Goal: Task Accomplishment & Management: Manage account settings

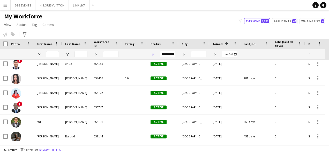
scroll to position [783, 0]
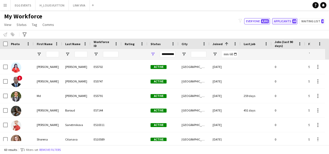
click at [266, 22] on button "Applicants 44" at bounding box center [284, 21] width 25 height 6
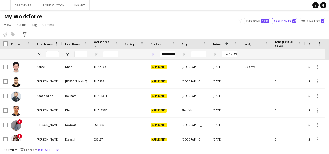
click at [171, 53] on div "**********" at bounding box center [168, 54] width 16 height 6
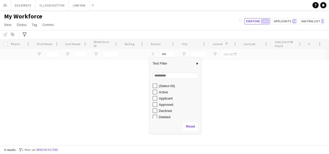
scroll to position [33, 0]
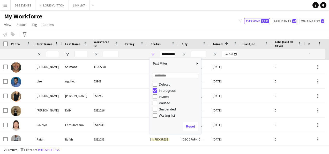
click at [169, 28] on div "My Workforce View Views Default view New view Update view Delete view Edit name…" at bounding box center [164, 21] width 329 height 18
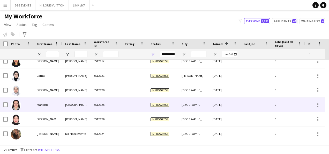
scroll to position [296, 0]
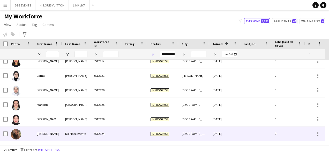
click at [150, 129] on div "In progress" at bounding box center [163, 133] width 31 height 14
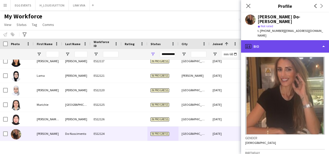
click at [266, 40] on div "profile Bio" at bounding box center [285, 46] width 88 height 12
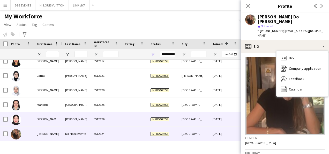
click at [218, 119] on div "[DATE]" at bounding box center [225, 119] width 31 height 14
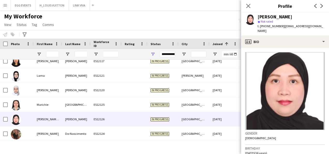
click at [266, 48] on app-crew-profile-bio "Gender [DEMOGRAPHIC_DATA] Birthday [DEMOGRAPHIC_DATA] (36 years) Location [STRE…" at bounding box center [285, 101] width 88 height 106
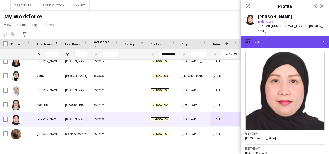
click at [266, 40] on div "profile Bio" at bounding box center [285, 41] width 88 height 12
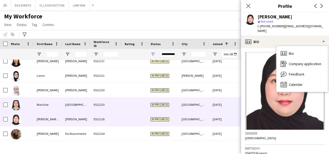
click at [223, 99] on div "[DATE]" at bounding box center [225, 104] width 31 height 14
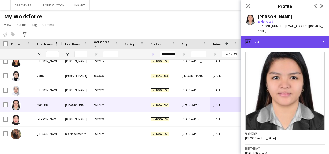
click at [266, 40] on div "profile Bio" at bounding box center [285, 41] width 88 height 12
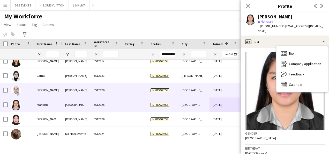
click at [228, 85] on div "[DATE]" at bounding box center [225, 90] width 31 height 14
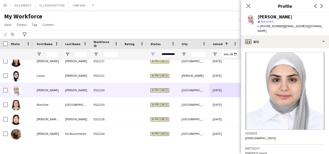
click at [266, 48] on app-crew-profile-bio "Gender [DEMOGRAPHIC_DATA] Birthday [DEMOGRAPHIC_DATA] (27 years) Location [GEOG…" at bounding box center [285, 101] width 88 height 106
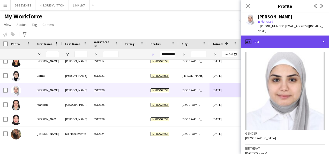
click at [266, 36] on div "profile Bio" at bounding box center [285, 41] width 88 height 12
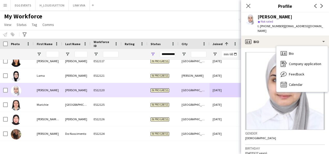
click at [230, 84] on div "[DATE]" at bounding box center [225, 90] width 31 height 14
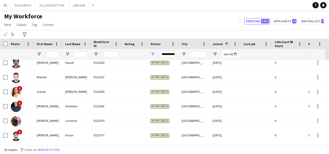
scroll to position [124, 0]
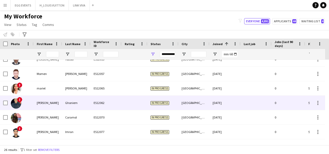
click at [220, 108] on div "[DATE]" at bounding box center [225, 103] width 31 height 14
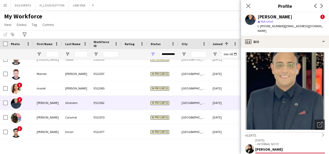
scroll to position [89, 0]
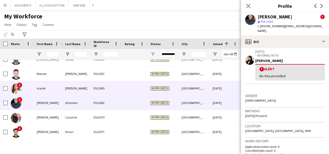
click at [214, 87] on div "[DATE]" at bounding box center [225, 88] width 31 height 14
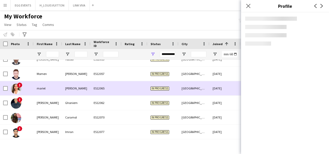
scroll to position [0, 0]
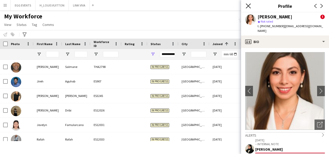
click at [249, 6] on icon at bounding box center [248, 5] width 5 height 5
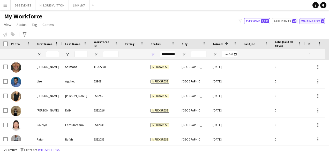
click at [266, 20] on button "Waiting list 4" at bounding box center [312, 21] width 25 height 6
type input "**********"
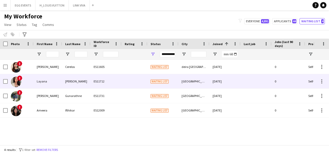
click at [255, 81] on div at bounding box center [256, 81] width 31 height 14
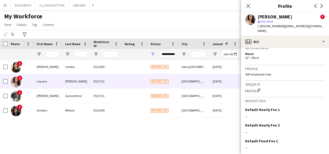
click at [266, 65] on div "Profile Self-employed Crew" at bounding box center [286, 72] width 80 height 15
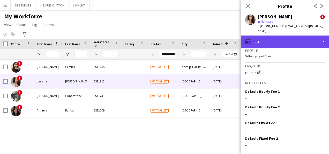
click at [266, 40] on div "profile Bio" at bounding box center [285, 41] width 88 height 12
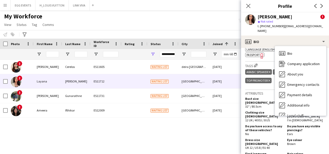
click at [253, 104] on span "32" / 80.5cm" at bounding box center [254, 106] width 16 height 4
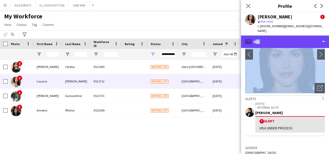
drag, startPoint x: 292, startPoint y: 36, endPoint x: 289, endPoint y: 82, distance: 46.2
click at [266, 82] on div "profile Bio Bio Bio Company application Company application About you About you…" at bounding box center [285, 94] width 88 height 118
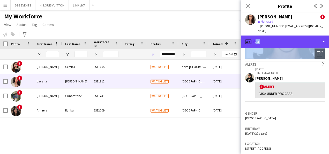
scroll to position [78, 0]
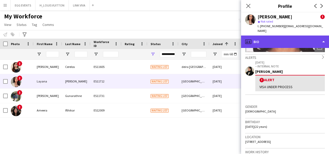
click at [266, 39] on div "profile Bio" at bounding box center [285, 41] width 88 height 12
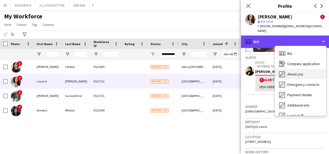
scroll to position [28, 0]
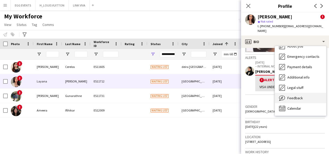
click at [266, 95] on icon "Feedback" at bounding box center [282, 98] width 6 height 6
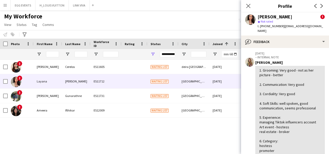
scroll to position [60, 0]
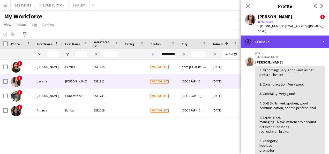
click at [266, 39] on div "bubble-pencil Feedback" at bounding box center [285, 41] width 88 height 12
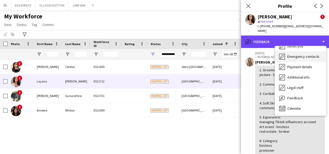
scroll to position [0, 0]
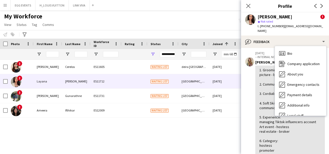
click at [266, 46] on div "Bio Bio Company application Company application About you About you Emergency c…" at bounding box center [300, 80] width 51 height 69
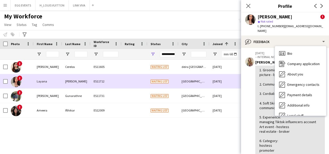
click at [164, 81] on span "Waiting list" at bounding box center [160, 82] width 18 height 4
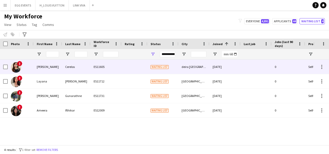
click at [177, 72] on div "Waiting list" at bounding box center [163, 67] width 31 height 14
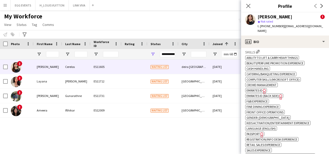
scroll to position [263, 0]
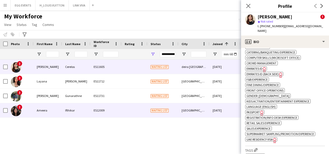
click at [199, 112] on div "[GEOGRAPHIC_DATA]" at bounding box center [194, 110] width 31 height 14
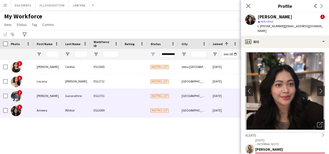
click at [209, 99] on div "[GEOGRAPHIC_DATA]" at bounding box center [194, 96] width 31 height 14
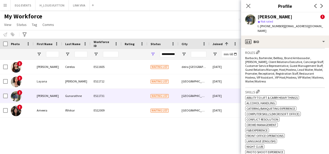
scroll to position [305, 0]
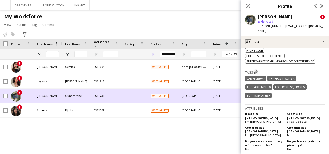
click at [162, 101] on div "Waiting list" at bounding box center [163, 96] width 31 height 14
